Goal: Obtain resource: Obtain resource

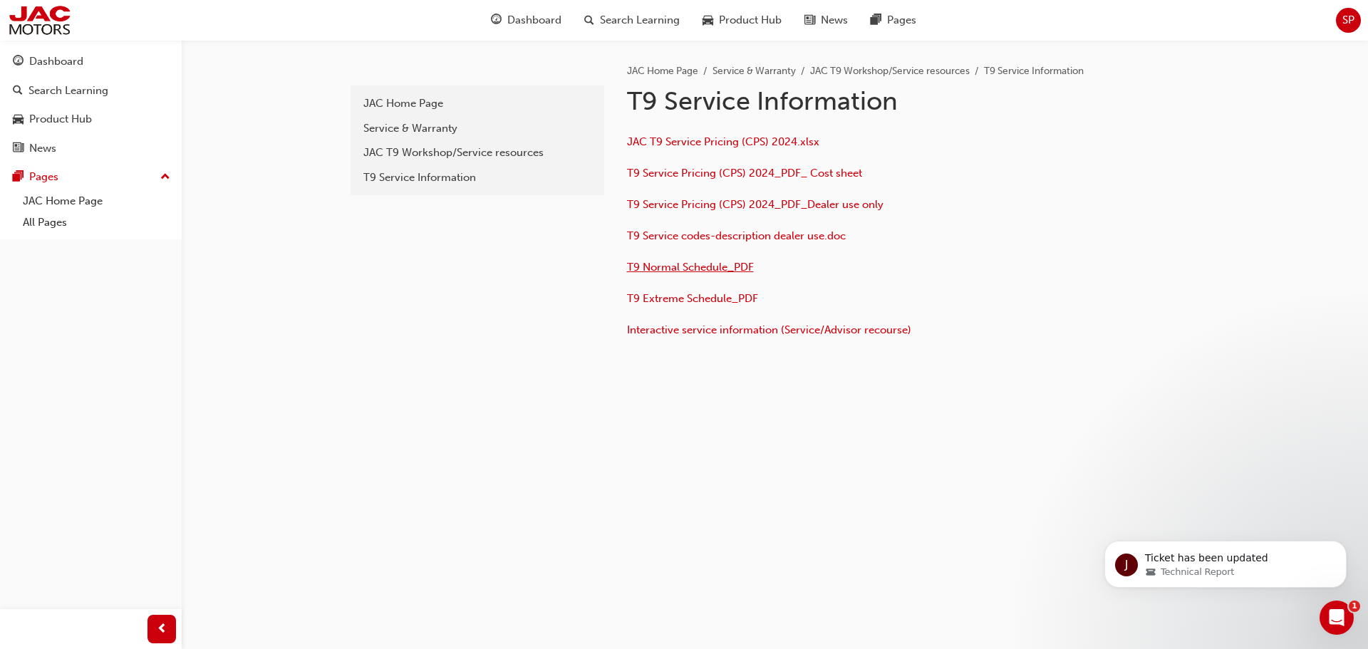
click at [711, 270] on span "T9 Normal Schedule_PDF" at bounding box center [690, 267] width 127 height 13
click at [465, 153] on div "JAC T9 Workshop/Service resources" at bounding box center [477, 153] width 228 height 16
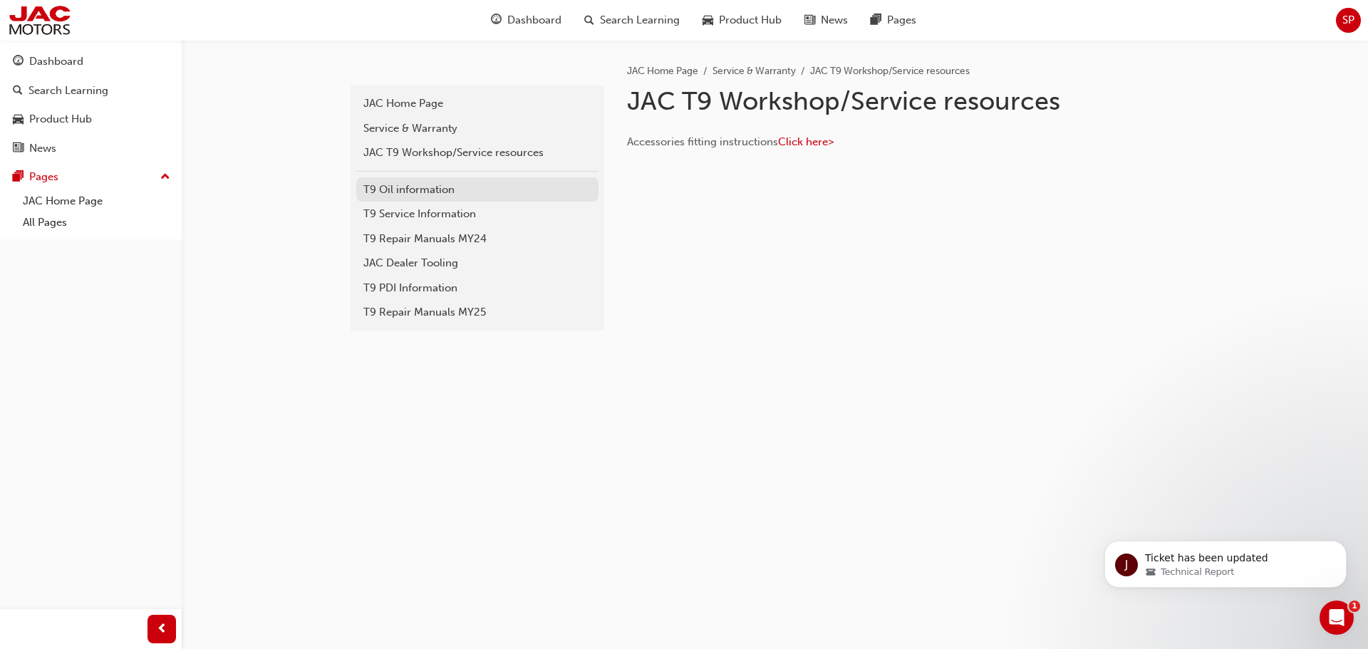
click at [442, 185] on div "T9 Oil information" at bounding box center [477, 190] width 228 height 16
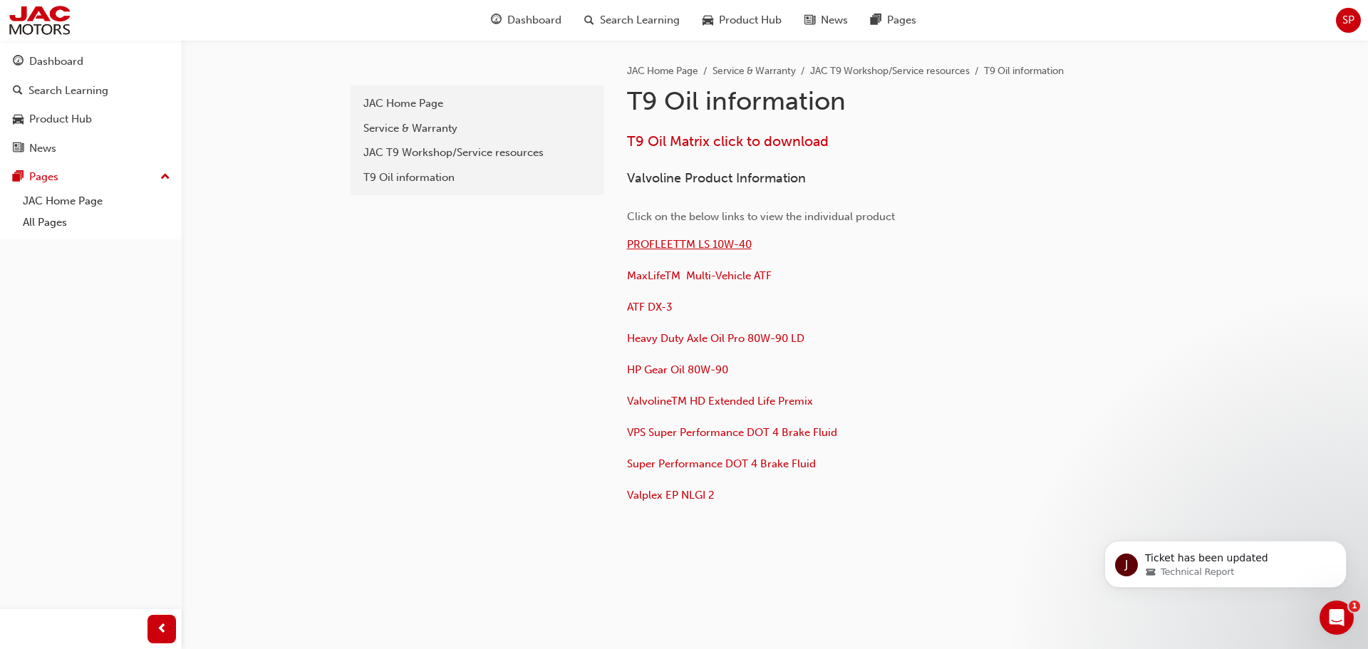
click at [732, 244] on span "PROFLEETTM LS 10W-40" at bounding box center [689, 244] width 125 height 13
click at [432, 157] on div "JAC T9 Workshop/Service resources" at bounding box center [477, 153] width 228 height 16
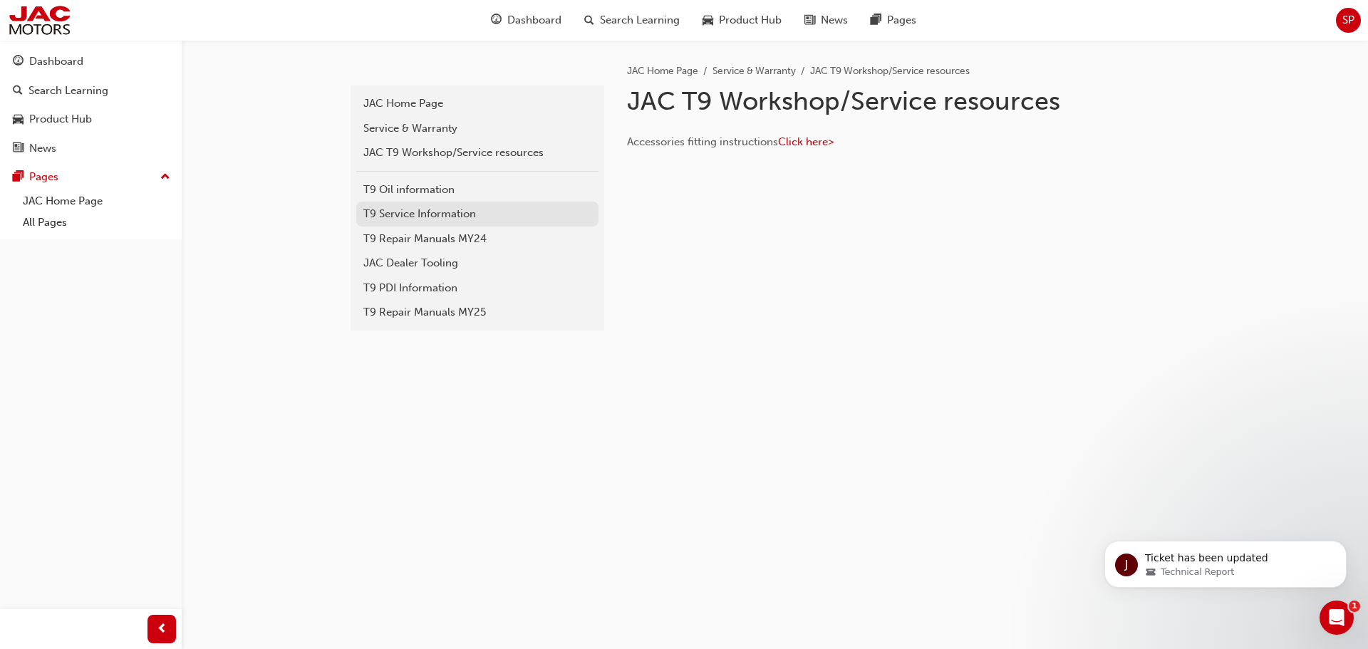
click at [449, 213] on div "T9 Service Information" at bounding box center [477, 214] width 228 height 16
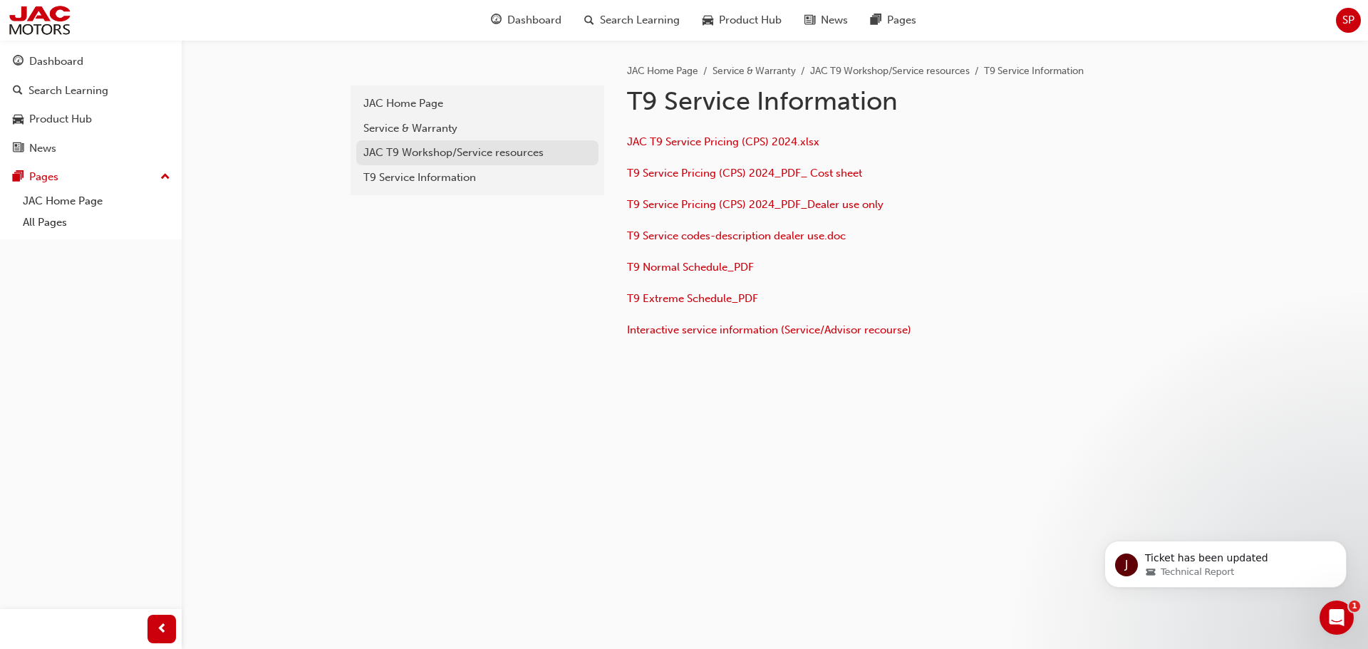
click at [447, 149] on div "JAC T9 Workshop/Service resources" at bounding box center [477, 153] width 228 height 16
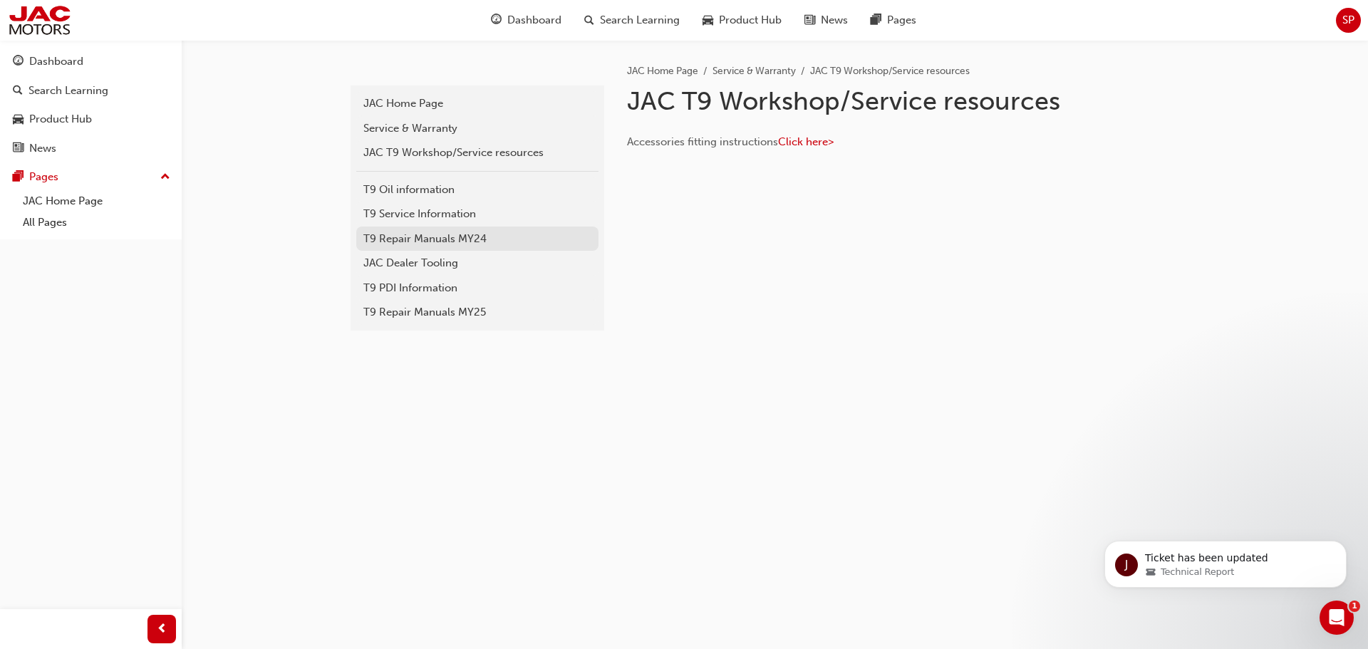
click at [450, 241] on div "T9 Repair Manuals MY24" at bounding box center [477, 239] width 228 height 16
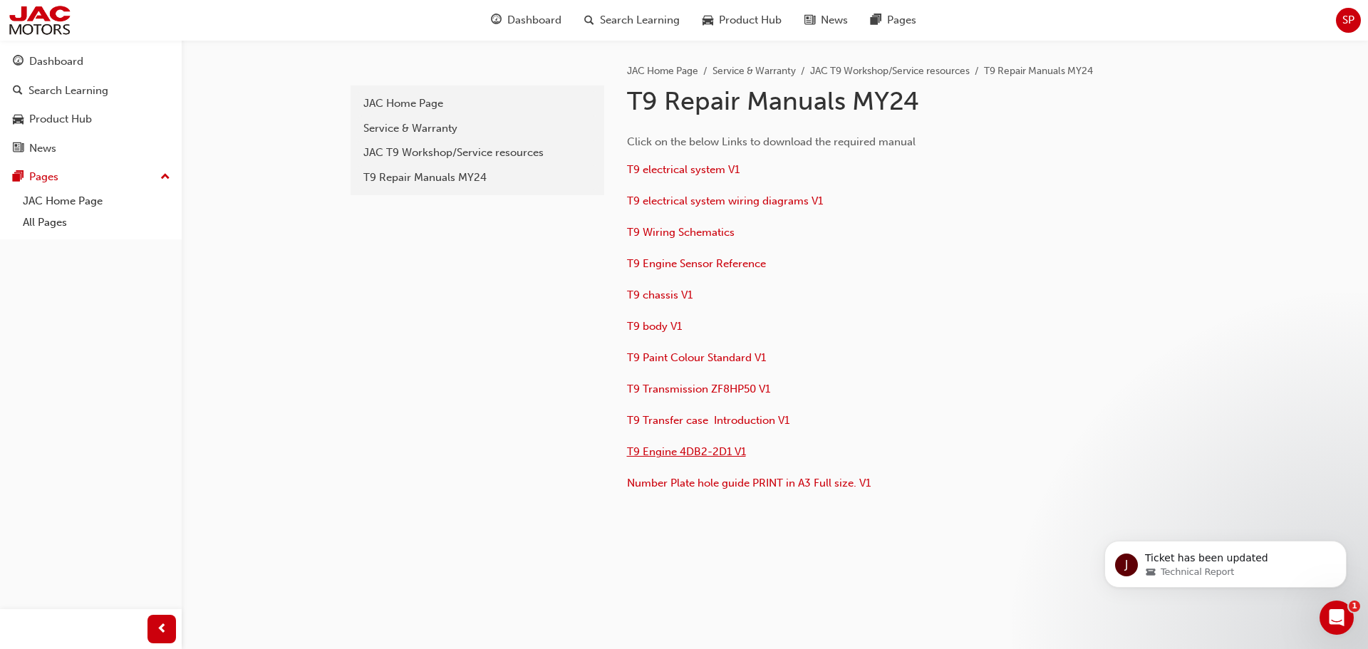
click at [655, 445] on p "T9 Engine 4DB2-2D1 V1" at bounding box center [858, 453] width 463 height 21
click at [656, 452] on span "T9 Engine 4DB2-2D1 V1" at bounding box center [686, 451] width 119 height 13
